Goal: Task Accomplishment & Management: Use online tool/utility

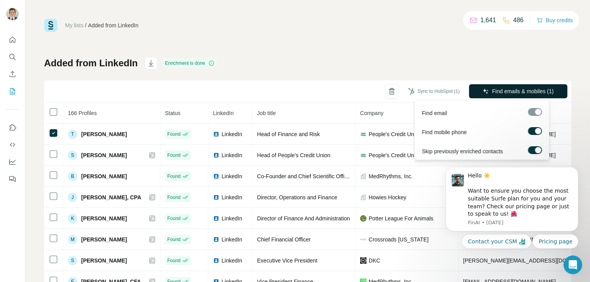
click at [482, 93] on icon "button" at bounding box center [485, 91] width 6 height 6
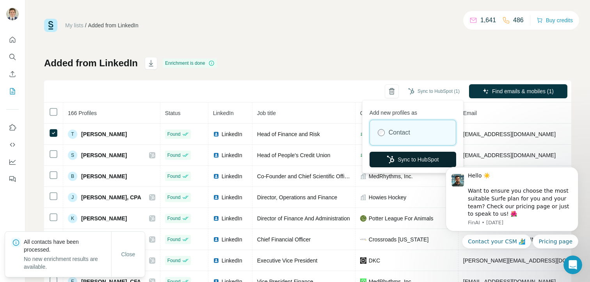
click at [414, 157] on button "Sync to HubSpot" at bounding box center [412, 160] width 87 height 16
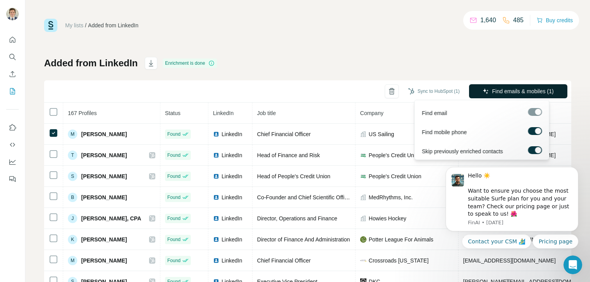
click at [515, 95] on span "Find emails & mobiles (1)" at bounding box center [523, 91] width 62 height 8
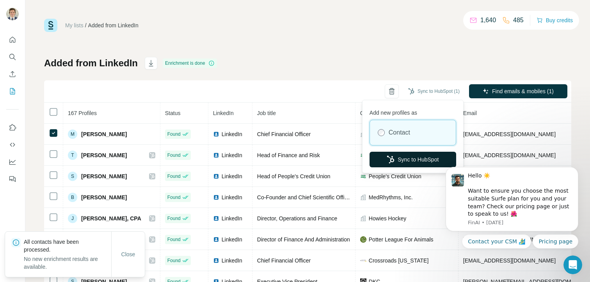
click at [404, 160] on button "Sync to HubSpot" at bounding box center [412, 160] width 87 height 16
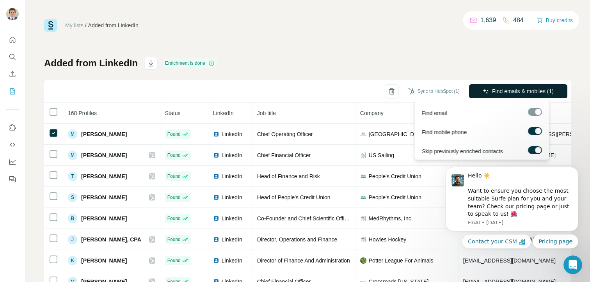
click at [498, 84] on button "Find emails & mobiles (1)" at bounding box center [518, 91] width 98 height 14
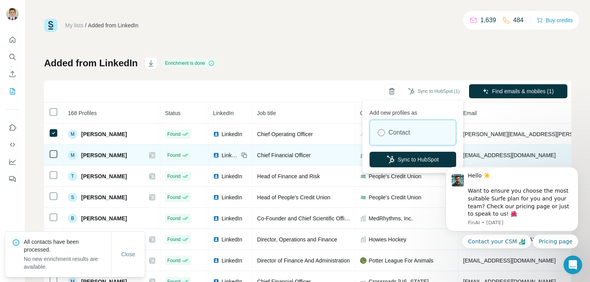
click at [411, 156] on button "Sync to HubSpot" at bounding box center [412, 160] width 87 height 16
